Goal: Task Accomplishment & Management: Use online tool/utility

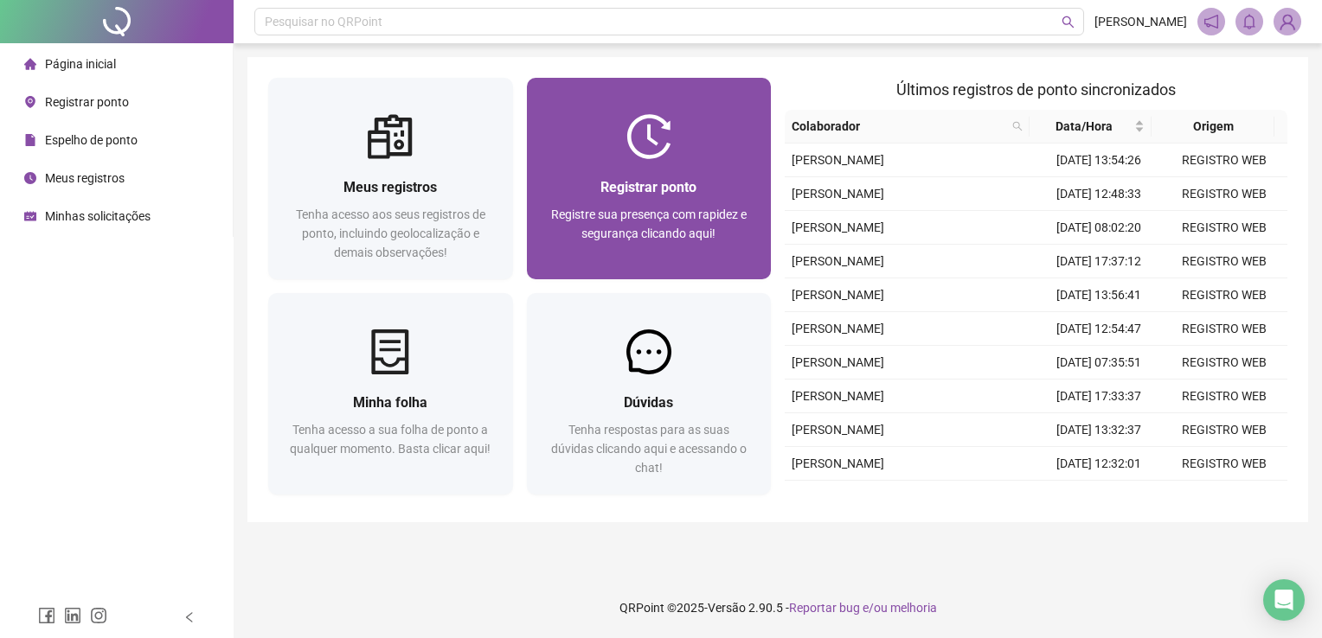
click at [555, 106] on div "Registrar ponto Registre sua presença com rapidez e segurança clicando aqui!" at bounding box center [649, 179] width 245 height 202
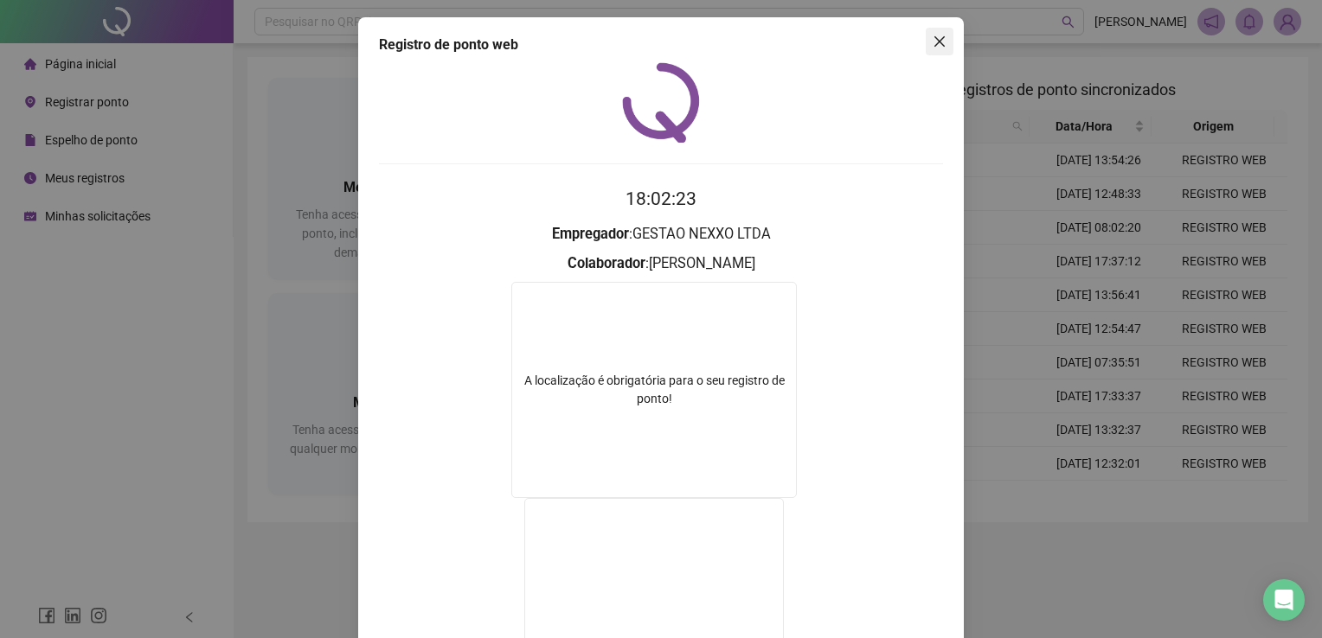
click at [927, 50] on button "Close" at bounding box center [939, 42] width 28 height 28
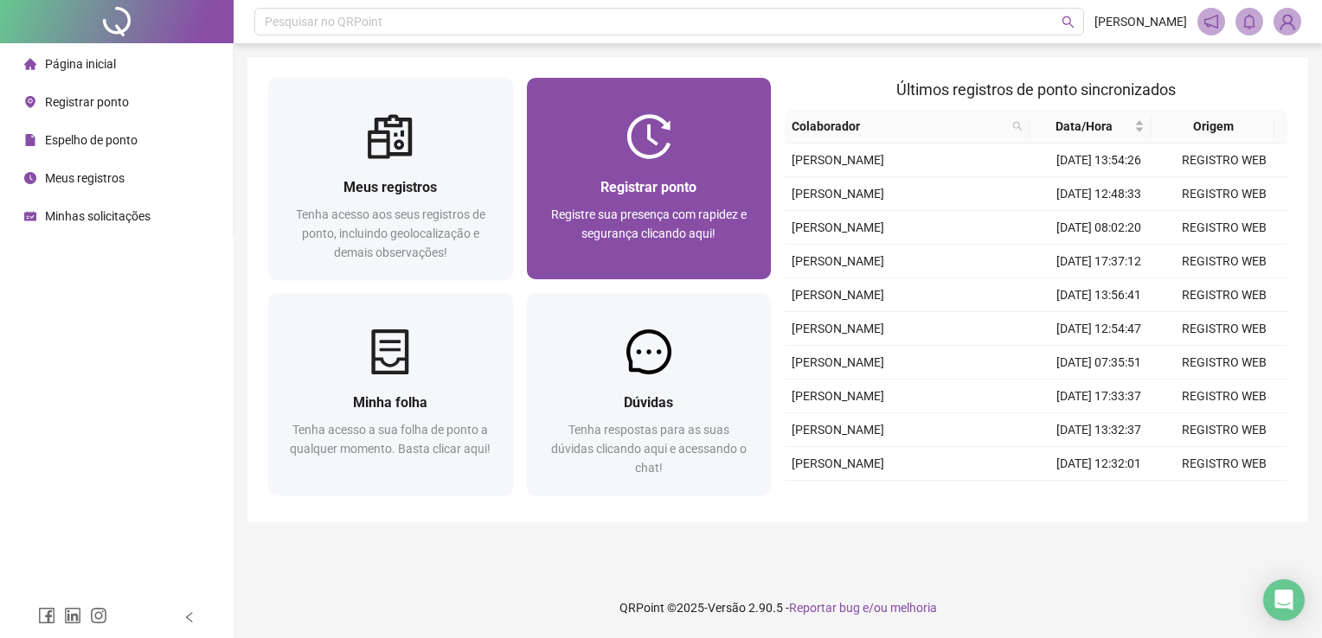
click at [725, 208] on span "Registre sua presença com rapidez e segurança clicando aqui!" at bounding box center [648, 224] width 195 height 33
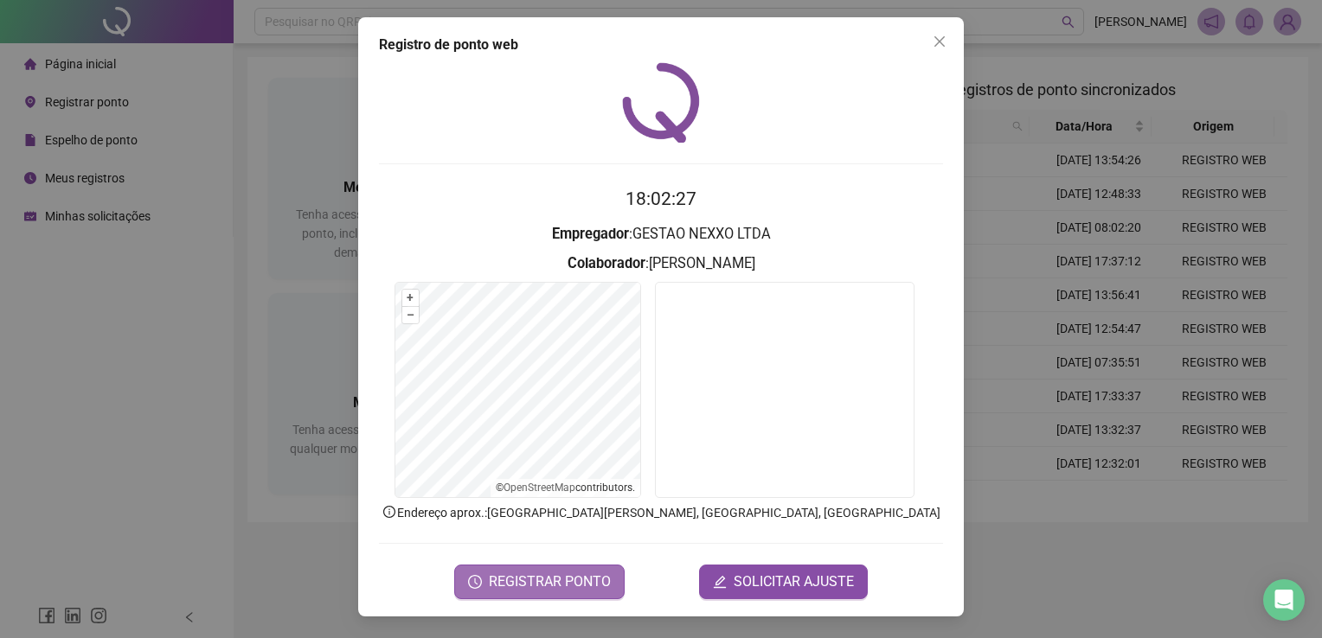
click at [546, 584] on span "REGISTRAR PONTO" at bounding box center [550, 582] width 122 height 21
